Goal: Information Seeking & Learning: Learn about a topic

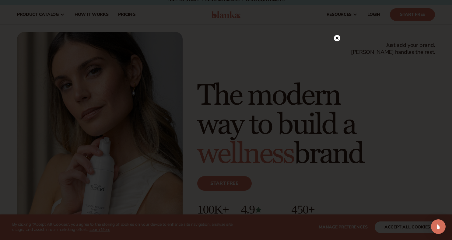
scroll to position [5, 0]
click at [335, 49] on circle at bounding box center [337, 50] width 6 height 6
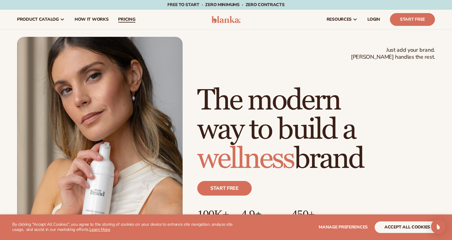
scroll to position [0, 0]
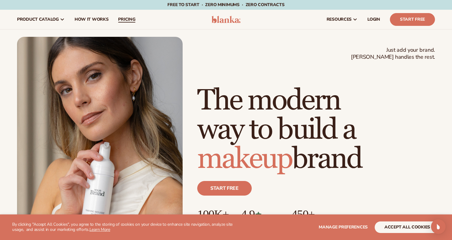
click at [131, 20] on span "pricing" at bounding box center [126, 19] width 17 height 5
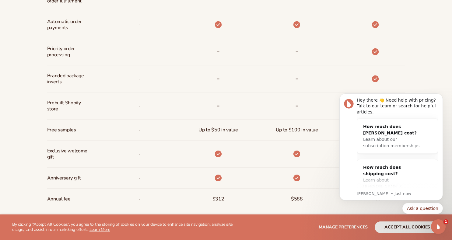
scroll to position [411, 0]
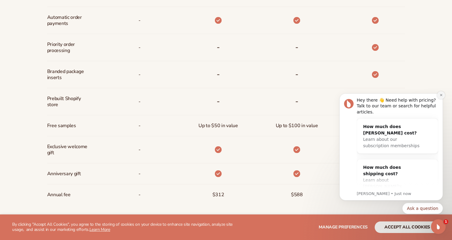
click at [440, 96] on icon "Dismiss notification" at bounding box center [440, 94] width 3 height 3
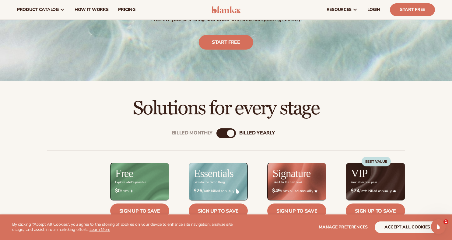
scroll to position [91, 0]
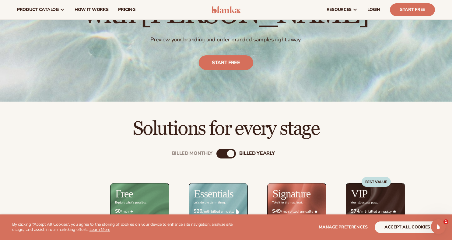
click at [229, 151] on div "billed Yearly" at bounding box center [230, 153] width 7 height 7
click at [229, 153] on div "billed Yearly" at bounding box center [230, 153] width 7 height 7
click at [223, 153] on div "Billed Monthly" at bounding box center [219, 153] width 7 height 7
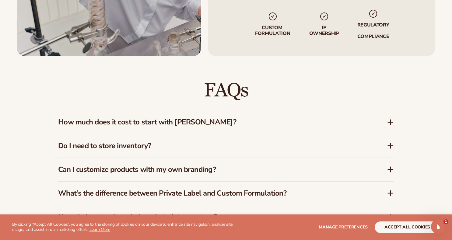
scroll to position [810, 0]
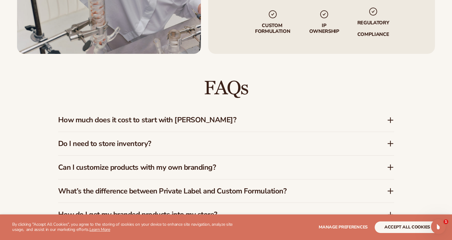
click at [172, 122] on h3 "How much does it cost to start with Blanka?" at bounding box center [213, 120] width 310 height 9
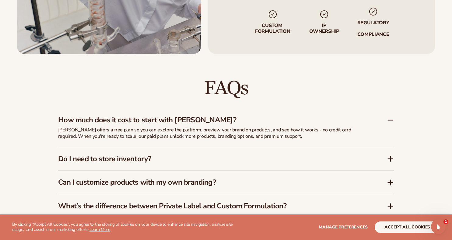
click at [147, 158] on h3 "Do I need to store inventory?" at bounding box center [213, 158] width 310 height 9
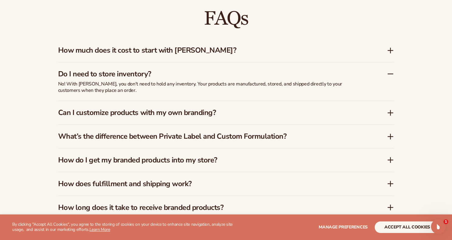
scroll to position [882, 0]
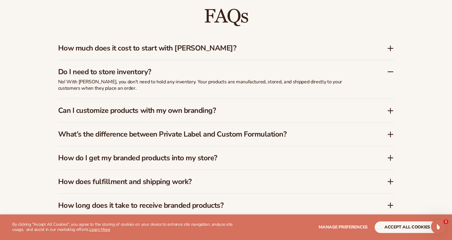
click at [127, 111] on h3 "Can I customize products with my own branding?" at bounding box center [213, 110] width 310 height 9
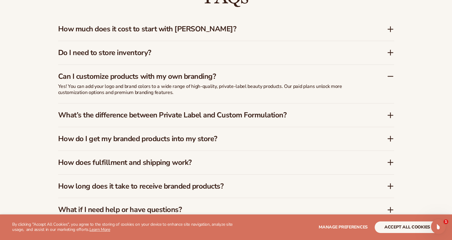
scroll to position [909, 0]
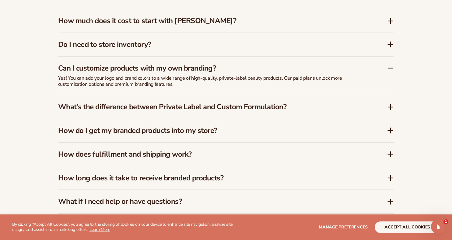
click at [143, 106] on h3 "What’s the difference between Private Label and Custom Formulation?" at bounding box center [213, 106] width 310 height 9
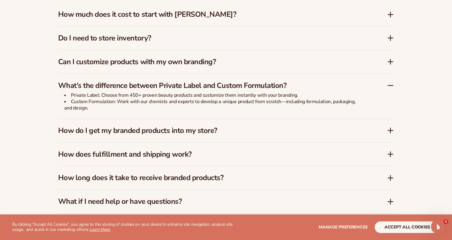
scroll to position [921, 0]
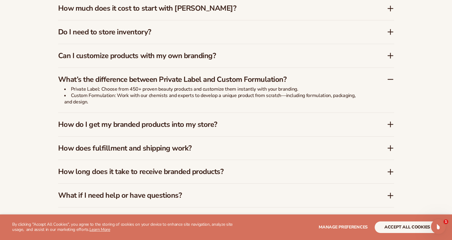
click at [140, 120] on h3 "How do I get my branded products into my store?" at bounding box center [213, 124] width 310 height 9
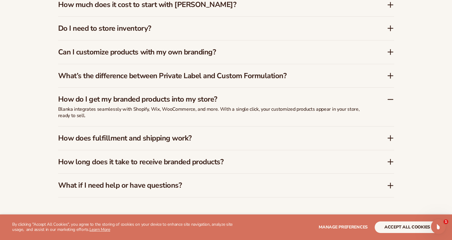
scroll to position [926, 0]
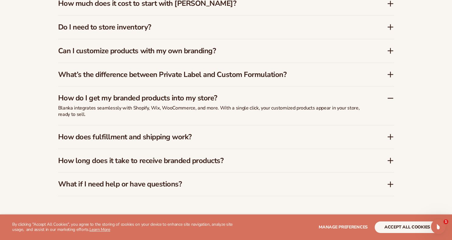
click at [145, 133] on h3 "How does fulfillment and shipping work?" at bounding box center [213, 137] width 310 height 9
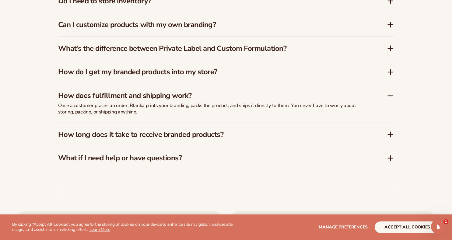
scroll to position [963, 0]
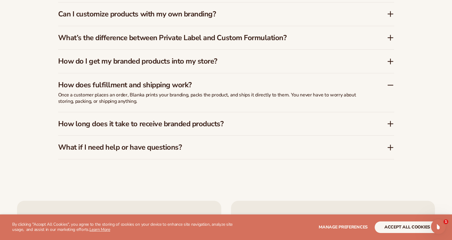
click at [148, 144] on h3 "What if I need help or have questions?" at bounding box center [213, 147] width 310 height 9
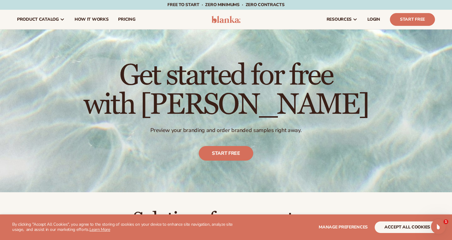
scroll to position [0, 0]
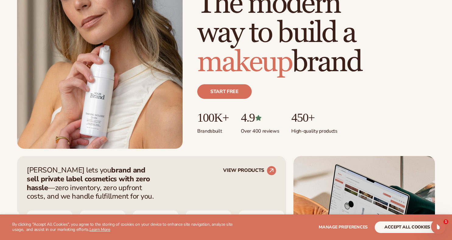
scroll to position [158, 0]
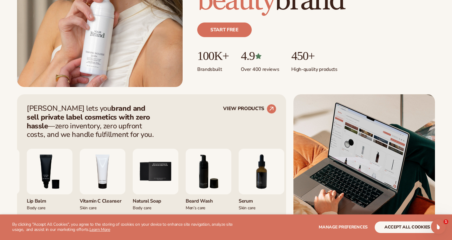
click at [125, 172] on img "4 / 9" at bounding box center [103, 172] width 46 height 46
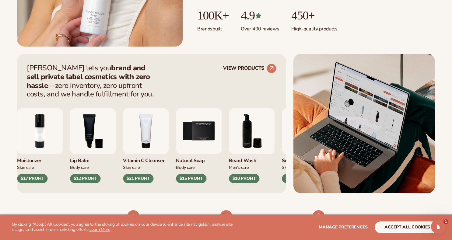
scroll to position [211, 0]
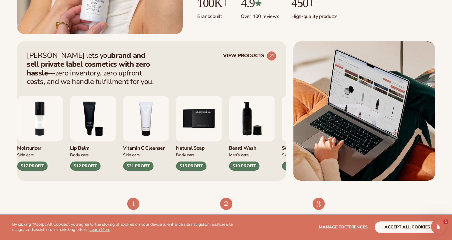
click at [143, 165] on div "$21 PROFIT" at bounding box center [138, 165] width 30 height 9
click at [142, 134] on img "4 / 9" at bounding box center [146, 119] width 46 height 46
click at [270, 56] on icon at bounding box center [271, 55] width 5 height 5
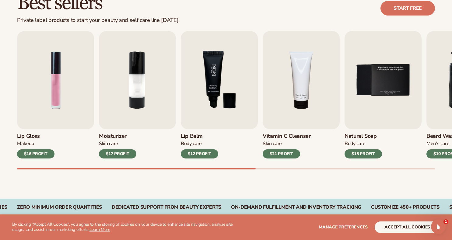
click at [209, 106] on img "3 / 9" at bounding box center [219, 80] width 77 height 98
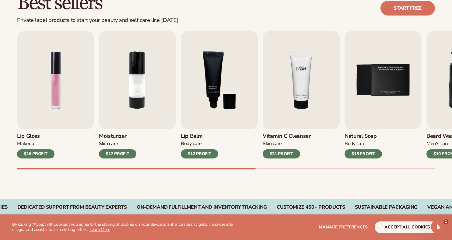
click at [302, 102] on img "4 / 9" at bounding box center [300, 80] width 77 height 98
